Goal: Task Accomplishment & Management: Manage account settings

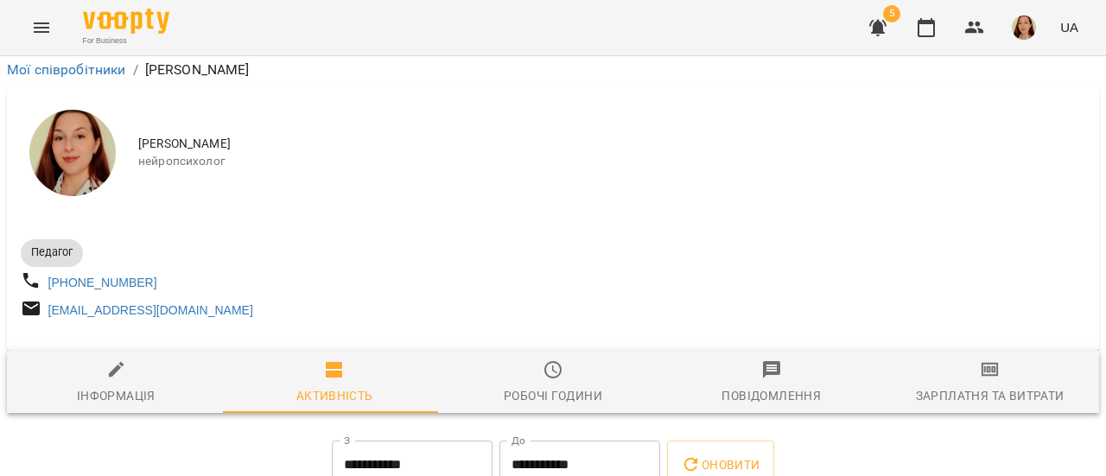
scroll to position [491, 0]
click at [942, 29] on button "button" at bounding box center [925, 27] width 41 height 41
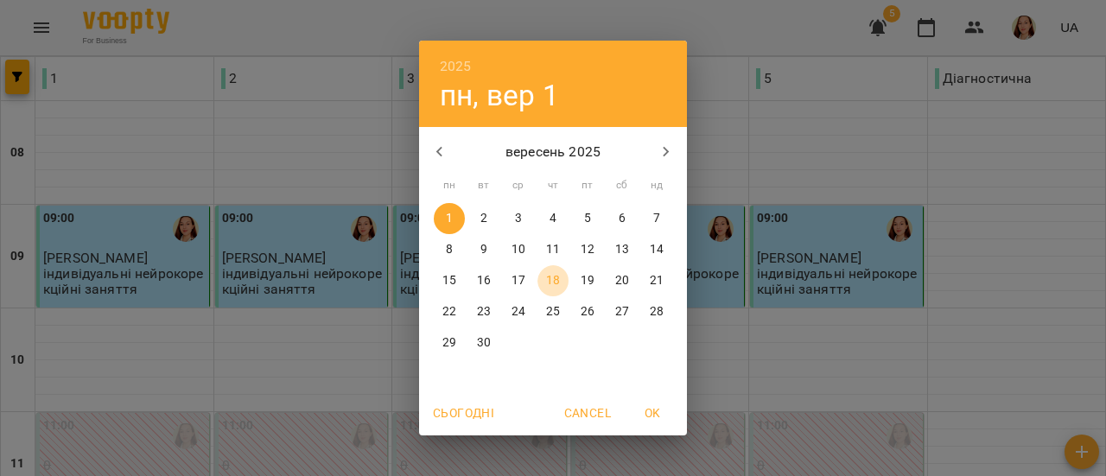
click at [553, 276] on p "18" at bounding box center [553, 280] width 14 height 17
type input "**********"
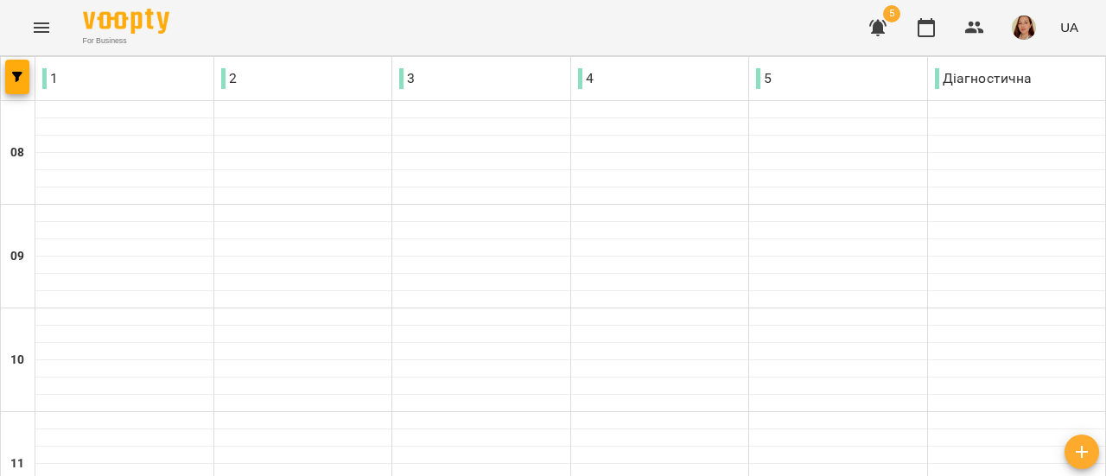
scroll to position [983, 0]
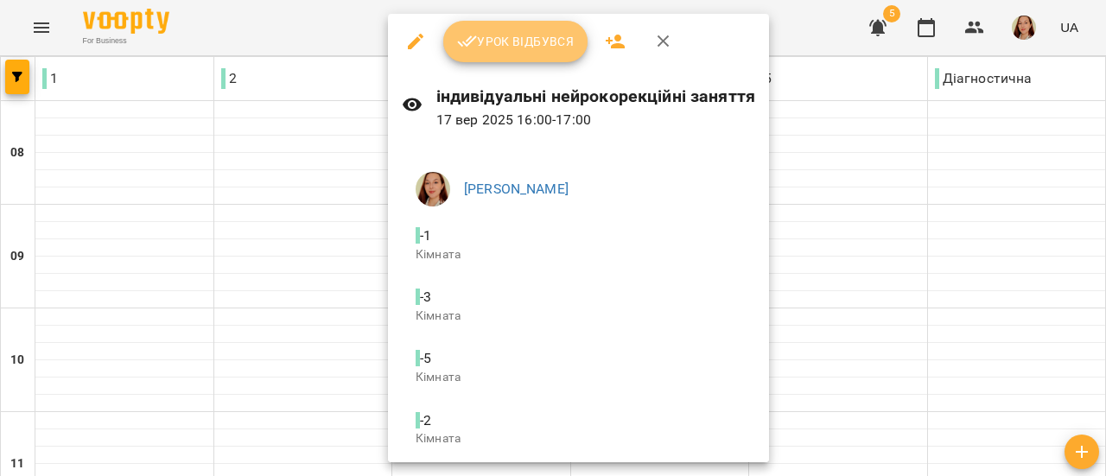
click at [527, 37] on span "Урок відбувся" at bounding box center [515, 41] width 117 height 21
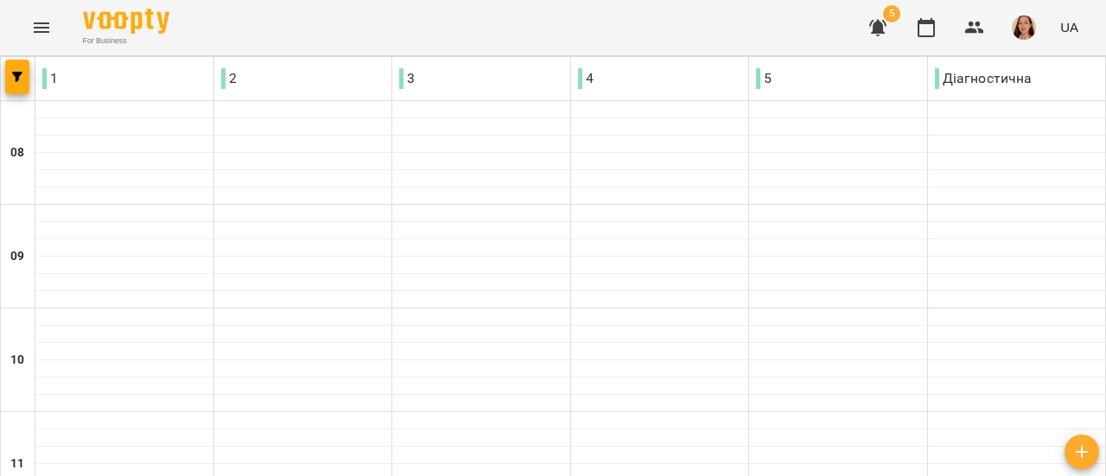
scroll to position [983, 0]
click at [1028, 29] on img "button" at bounding box center [1023, 28] width 24 height 24
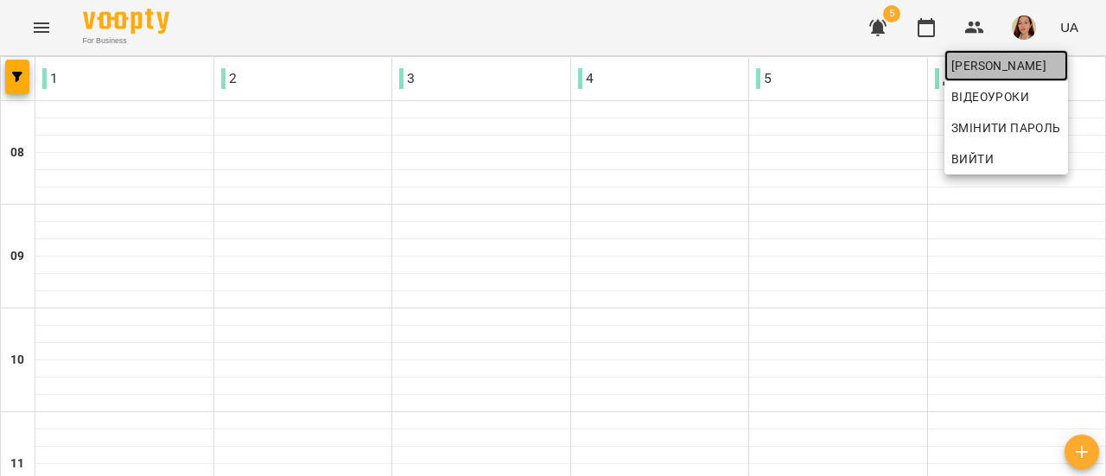
click at [986, 58] on span "[PERSON_NAME]" at bounding box center [1006, 65] width 110 height 21
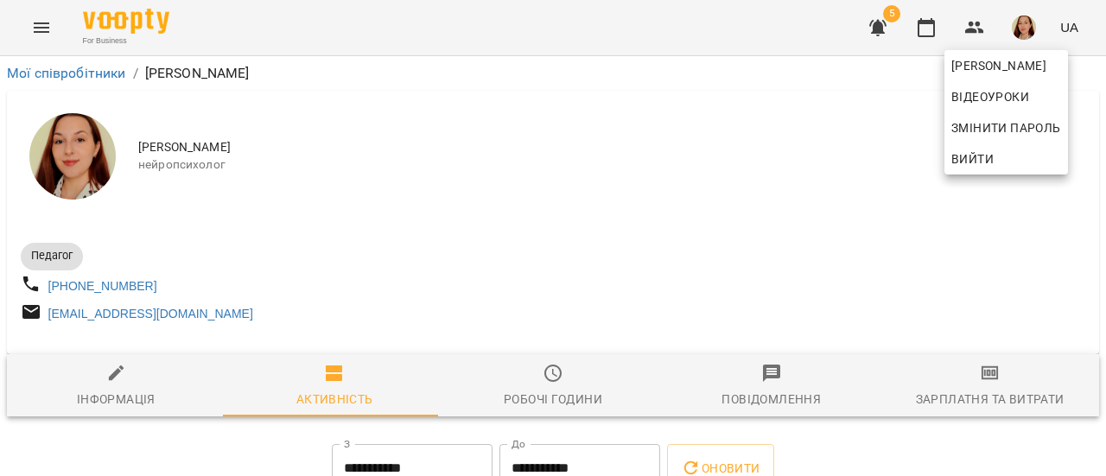
click at [866, 88] on div at bounding box center [553, 238] width 1106 height 476
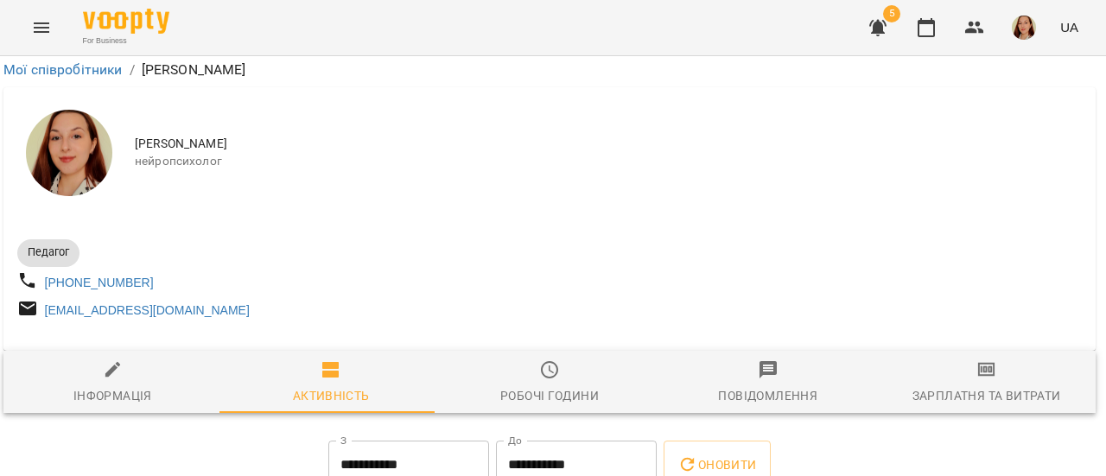
scroll to position [98, 3]
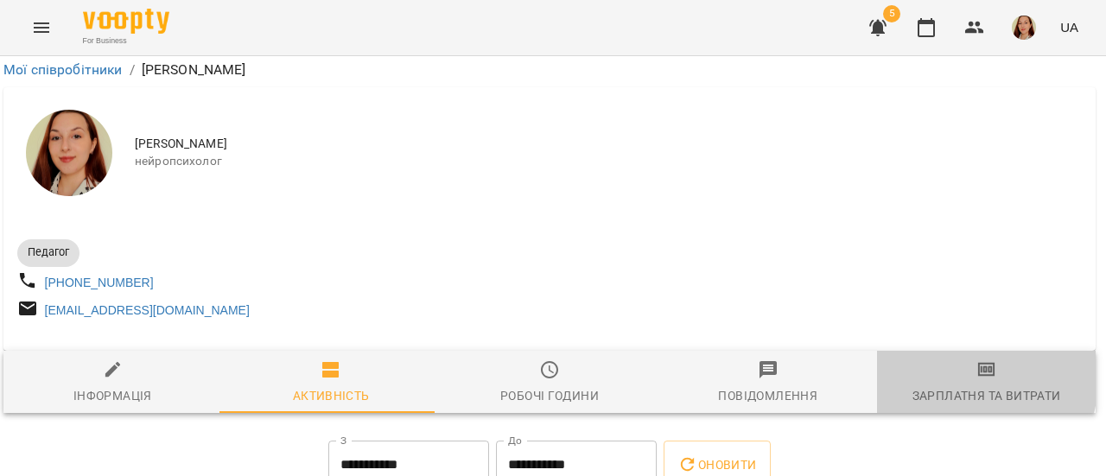
click at [942, 359] on span "Зарплатня та Витрати" at bounding box center [986, 382] width 198 height 47
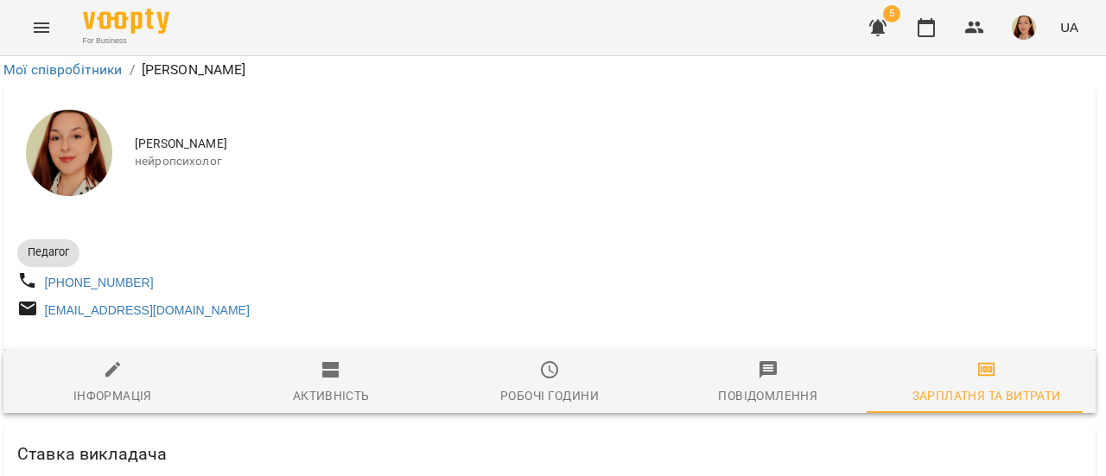
scroll to position [175, 3]
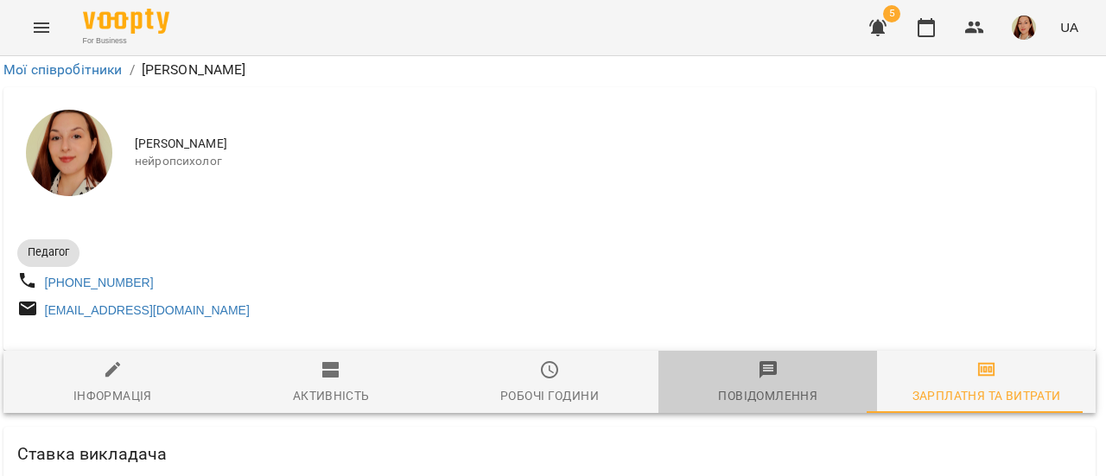
click at [789, 351] on button "Повідомлення" at bounding box center [767, 382] width 219 height 62
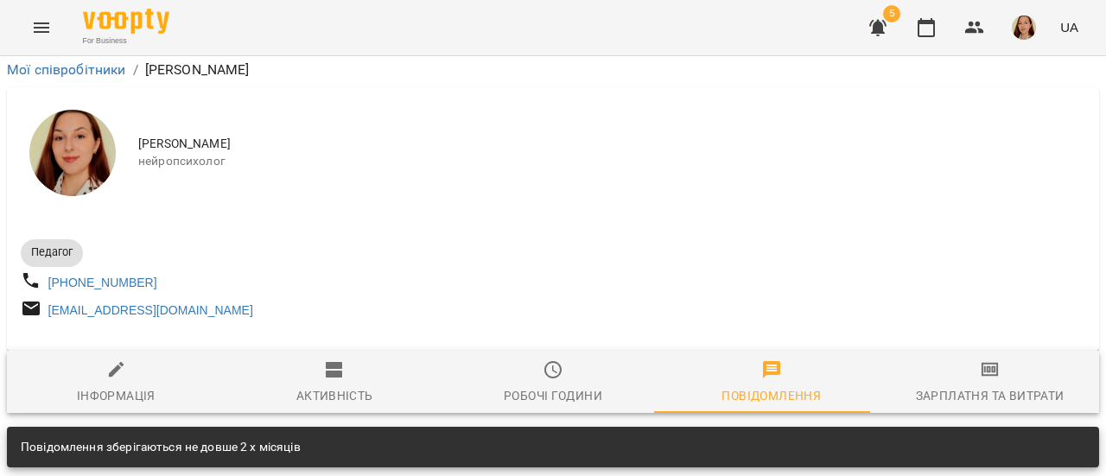
scroll to position [271, 0]
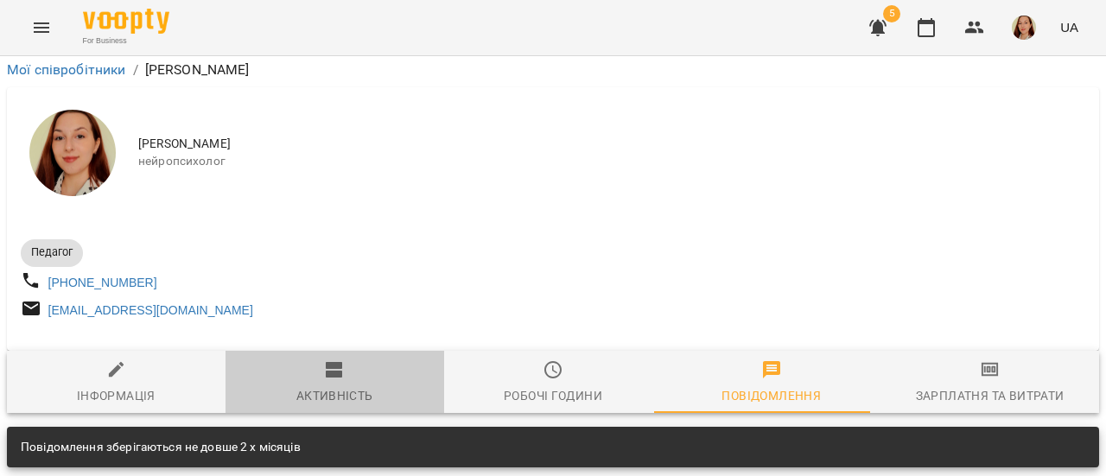
click at [345, 359] on span "Активність" at bounding box center [335, 382] width 198 height 47
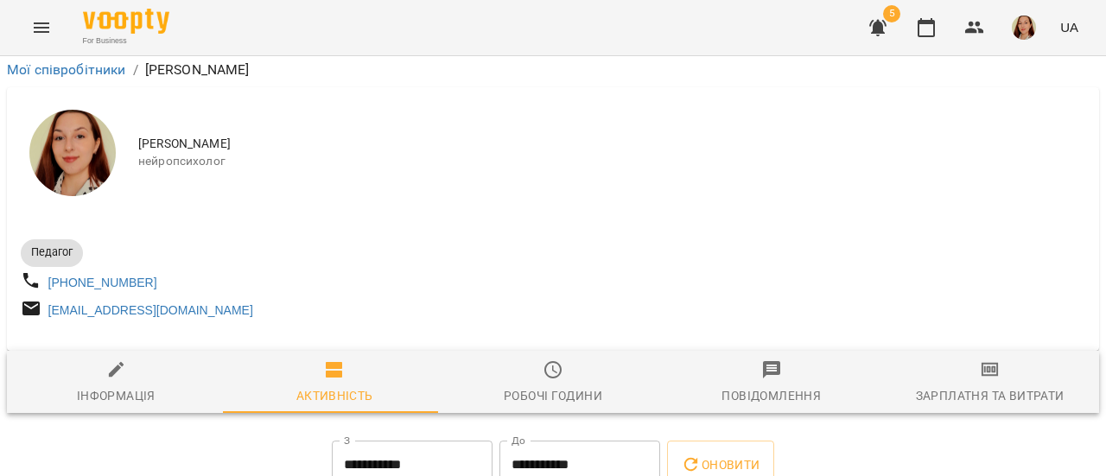
scroll to position [0, 0]
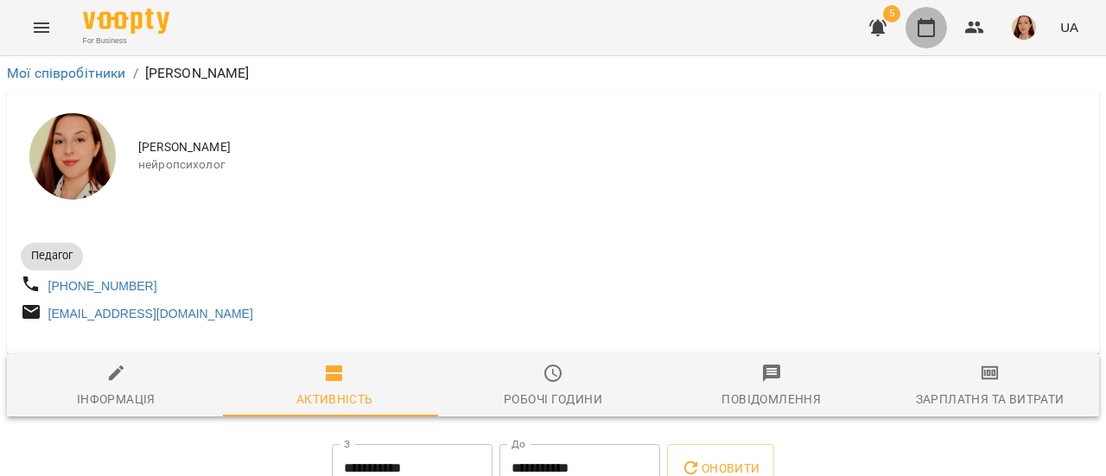
click at [924, 37] on icon "button" at bounding box center [926, 27] width 21 height 21
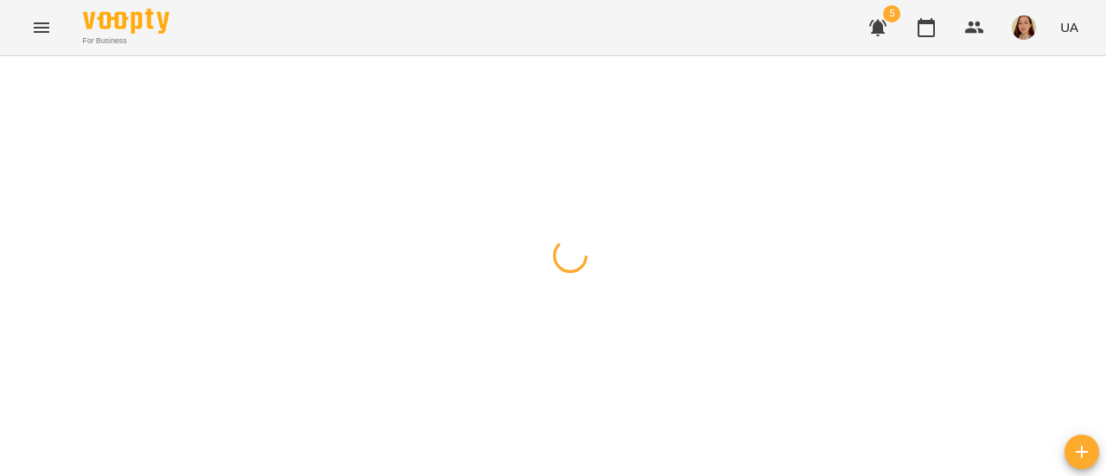
click at [879, 33] on icon "button" at bounding box center [877, 28] width 17 height 16
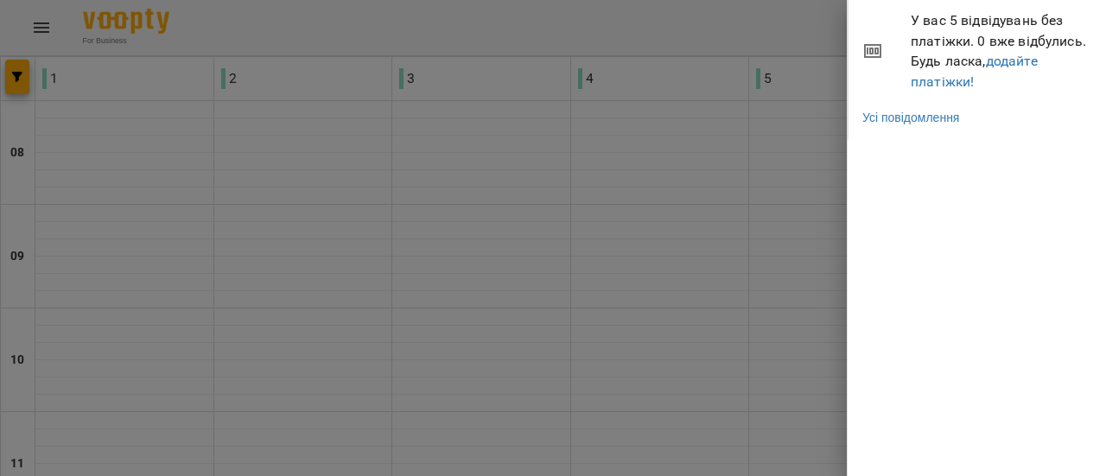
click at [869, 49] on icon at bounding box center [872, 51] width 12 height 7
click at [981, 20] on span "У вас 5 відвідувань без платіжки. 0 вже відбулись. Будь ласка, додайте платіжки!" at bounding box center [1001, 50] width 182 height 81
click at [957, 75] on link "додайте платіжки!" at bounding box center [973, 71] width 127 height 37
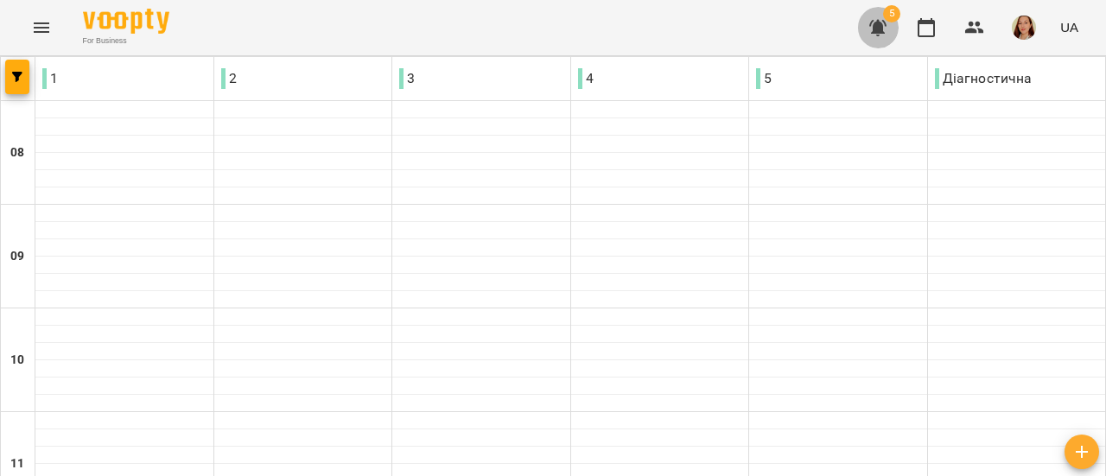
click at [878, 33] on icon "button" at bounding box center [877, 28] width 17 height 16
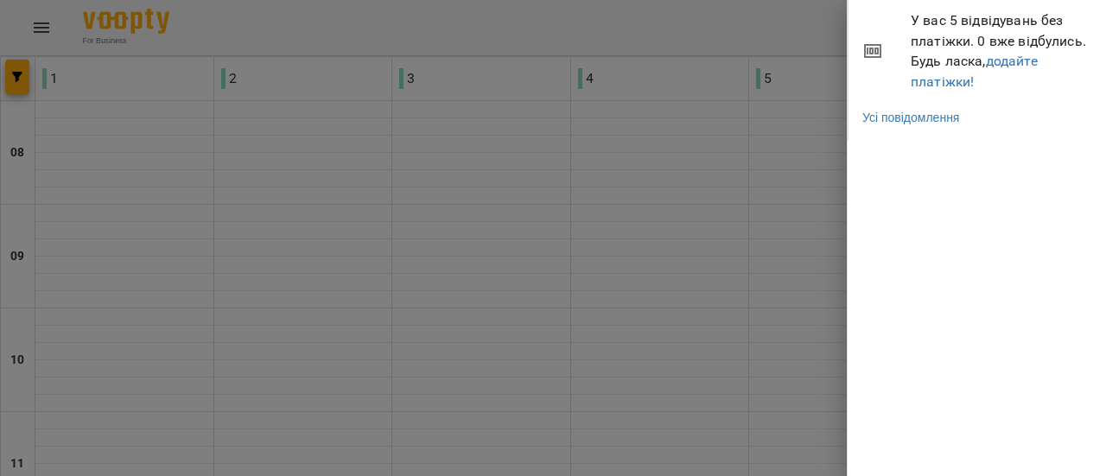
click at [732, 184] on div at bounding box center [553, 238] width 1106 height 476
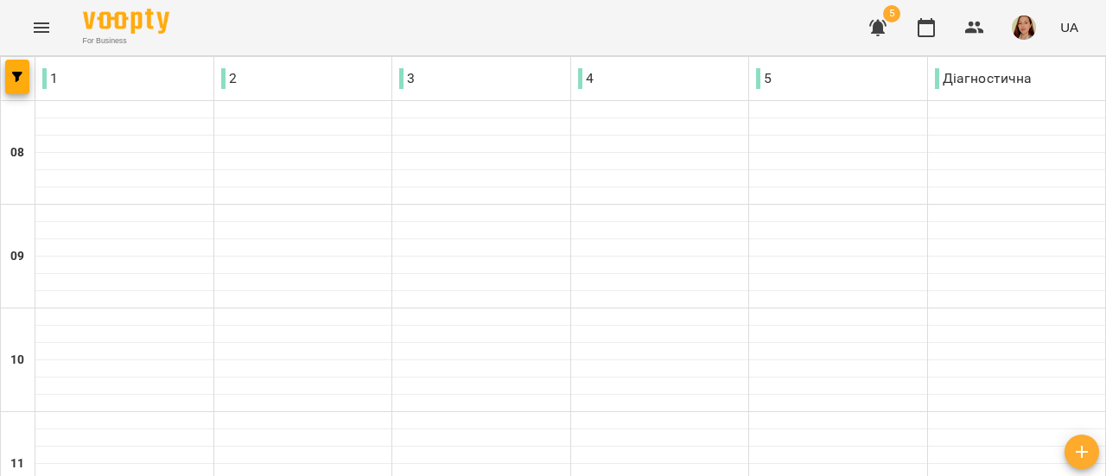
scroll to position [705, 0]
